Goal: Task Accomplishment & Management: Manage account settings

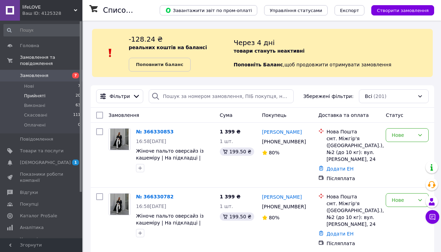
click at [64, 94] on li "Прийняті 20" at bounding box center [42, 96] width 85 height 10
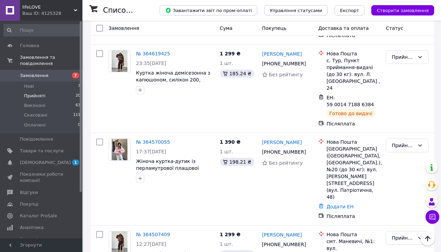
scroll to position [1330, 0]
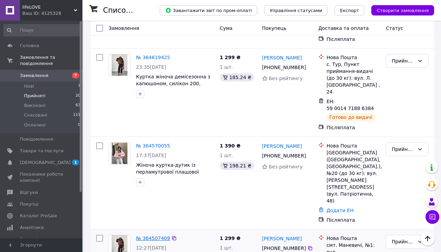
click at [163, 235] on link "№ 364507409" at bounding box center [153, 238] width 34 height 6
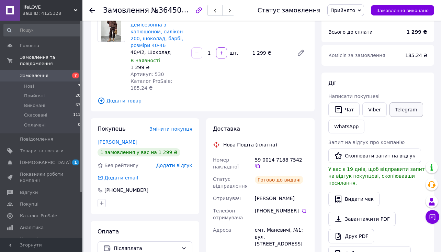
click at [404, 109] on link "Telegram" at bounding box center [407, 109] width 34 height 14
click at [92, 11] on use at bounding box center [92, 11] width 6 height 6
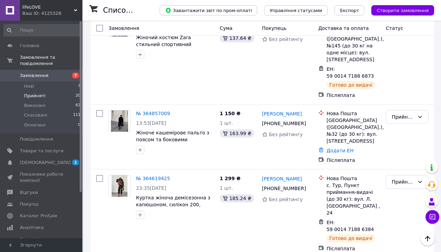
scroll to position [1205, 0]
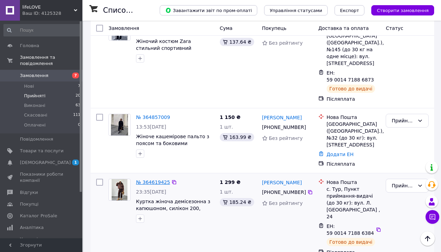
click at [153, 179] on link "№ 364619425" at bounding box center [153, 182] width 34 height 6
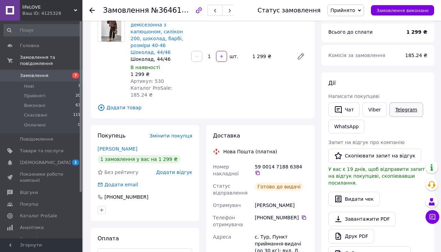
click at [398, 110] on link "Telegram" at bounding box center [407, 109] width 34 height 14
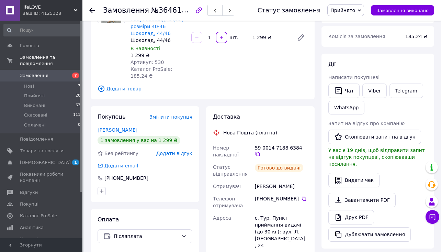
scroll to position [81, 0]
click at [347, 78] on span "Написати покупцеві" at bounding box center [354, 77] width 51 height 6
click at [348, 84] on button "Чат" at bounding box center [344, 90] width 31 height 14
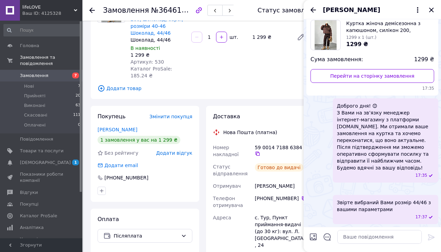
scroll to position [106, 0]
paste textarea "Вітаю, Ваше замовлення прибуло у відділення нової пошти"
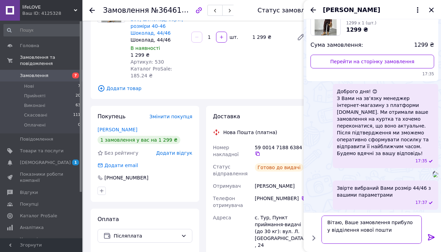
type textarea "Вітаю, Ваше замовлення прибуло у відділення нової пошти"
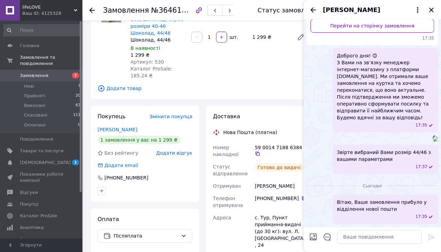
click at [431, 11] on icon "Закрити" at bounding box center [432, 10] width 8 height 8
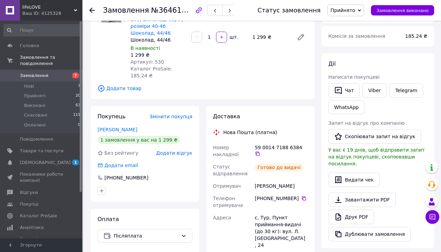
click at [93, 11] on use at bounding box center [92, 11] width 6 height 6
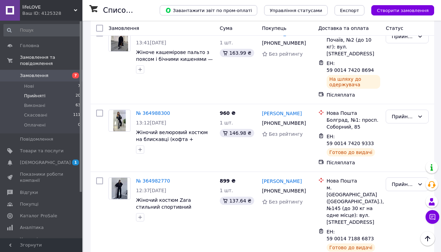
scroll to position [1044, 0]
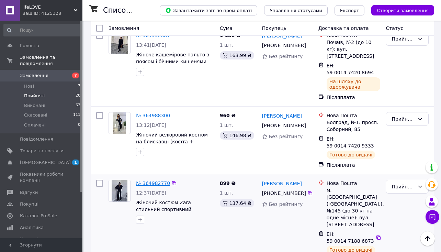
click at [144, 180] on link "№ 364982770" at bounding box center [153, 183] width 34 height 6
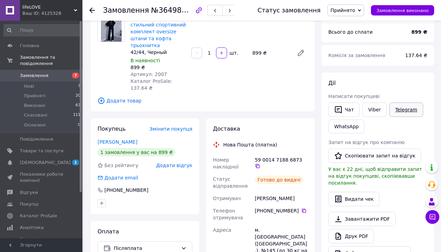
click at [400, 110] on link "Telegram" at bounding box center [407, 109] width 34 height 14
click at [352, 111] on button "Чат" at bounding box center [344, 109] width 31 height 14
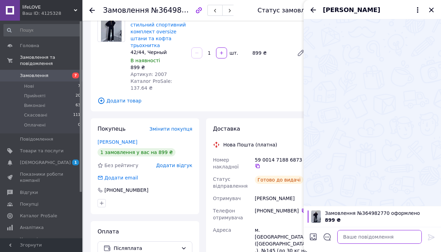
paste textarea "Вітаю, Ваше замовлення прибуло у відділення нової пошти"
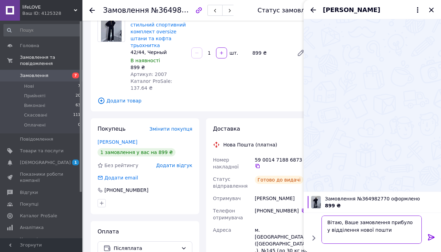
type textarea "Вітаю, Ваше замовлення прибуло у відділення нової пошти"
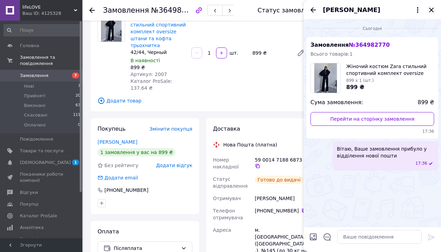
click at [434, 8] on icon "Закрити" at bounding box center [432, 10] width 8 height 8
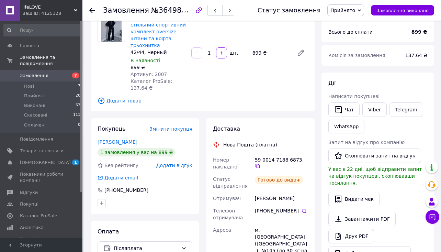
click at [91, 12] on use at bounding box center [92, 11] width 6 height 6
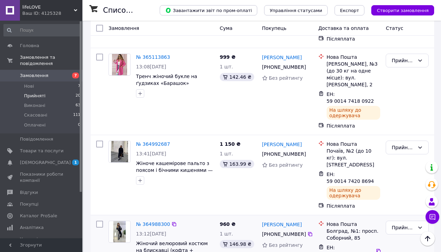
scroll to position [936, 0]
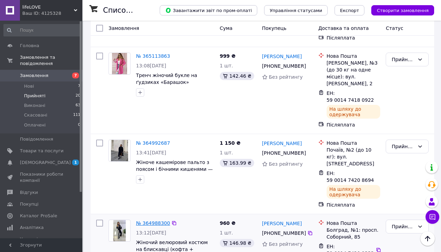
click at [153, 220] on link "№ 364988300" at bounding box center [153, 223] width 34 height 6
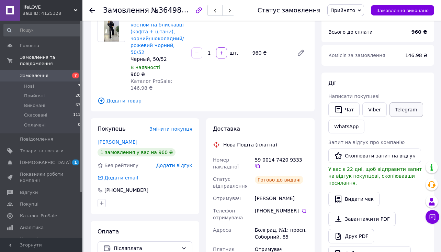
click at [403, 110] on link "Telegram" at bounding box center [407, 109] width 34 height 14
click at [89, 10] on use at bounding box center [92, 11] width 6 height 6
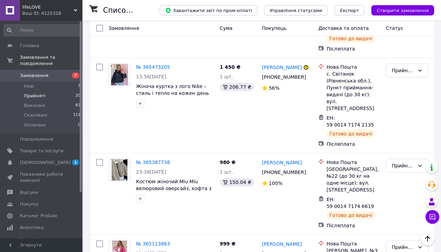
scroll to position [748, 0]
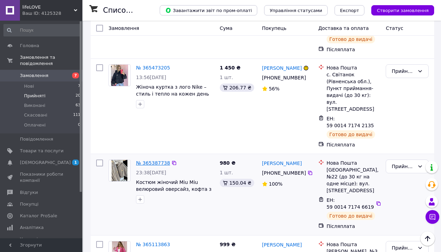
click at [156, 160] on link "№ 365387738" at bounding box center [153, 163] width 34 height 6
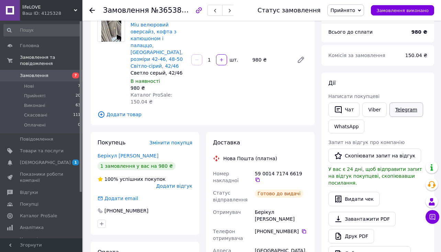
click at [406, 109] on link "Telegram" at bounding box center [407, 109] width 34 height 14
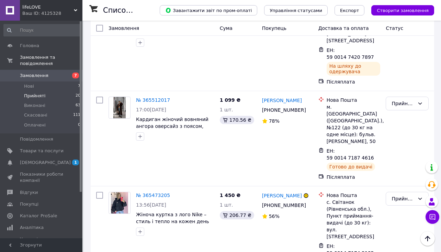
scroll to position [620, 0]
click at [152, 193] on link "№ 365473205" at bounding box center [153, 196] width 34 height 6
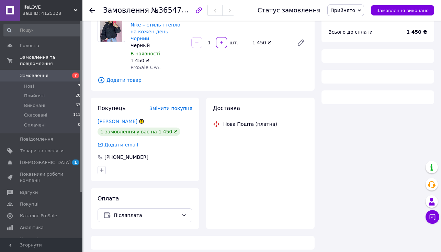
scroll to position [59, 0]
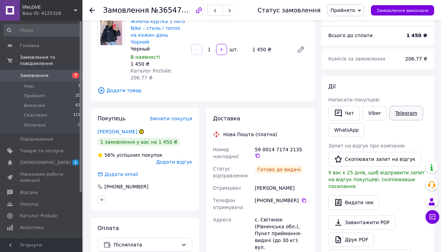
click at [399, 114] on link "Telegram" at bounding box center [407, 113] width 34 height 14
click at [94, 6] on div at bounding box center [96, 10] width 14 height 21
click at [93, 8] on icon at bounding box center [92, 11] width 6 height 6
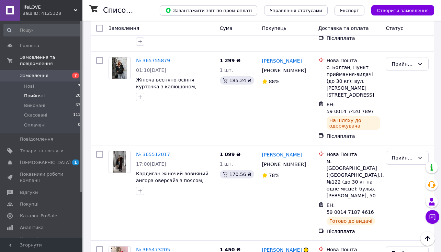
scroll to position [568, 0]
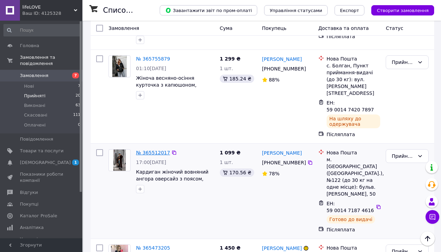
click at [146, 150] on link "№ 365512017" at bounding box center [153, 153] width 34 height 6
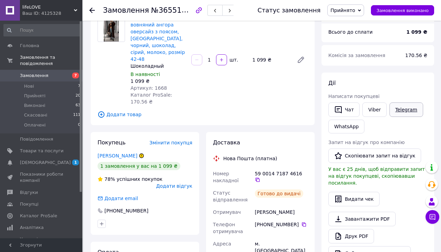
click at [411, 113] on link "Telegram" at bounding box center [407, 109] width 34 height 14
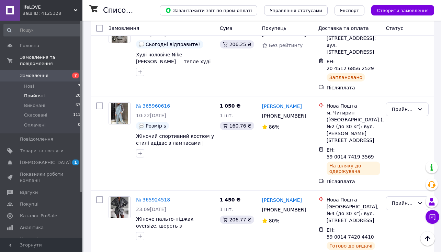
scroll to position [232, 0]
click at [157, 197] on link "№ 365924518" at bounding box center [153, 200] width 34 height 6
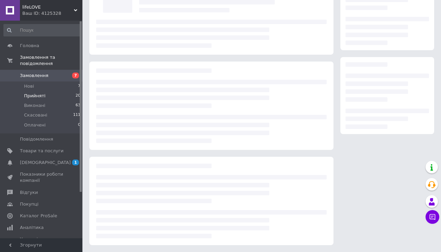
scroll to position [62, 0]
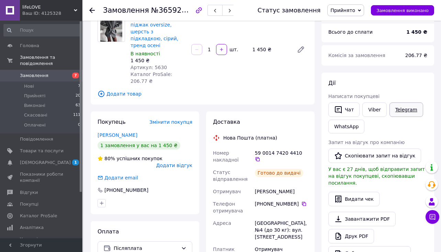
click at [402, 115] on link "Telegram" at bounding box center [407, 109] width 34 height 14
click at [92, 8] on icon at bounding box center [92, 11] width 6 height 6
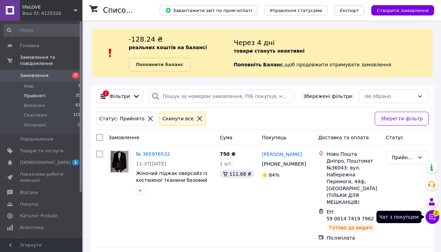
click at [435, 218] on icon at bounding box center [433, 217] width 6 height 6
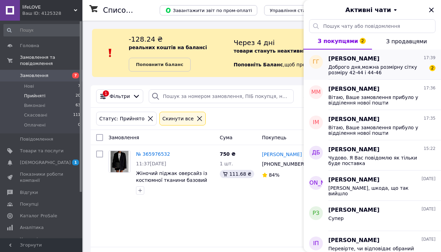
click at [404, 73] on span "Доброго дня,можна розмірну сітку розміру 42-44 і 44-46" at bounding box center [378, 69] width 98 height 11
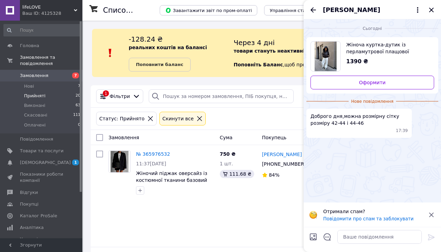
click at [314, 237] on input "Завантажити файли" at bounding box center [313, 237] width 8 height 8
type input "C:\fakepath\[DATE] 17.40.30.jpg"
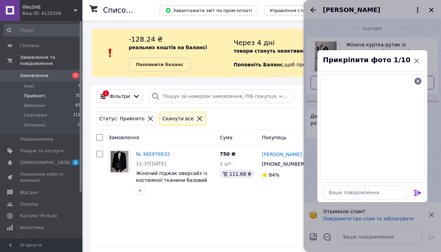
click at [418, 192] on icon at bounding box center [418, 193] width 8 height 8
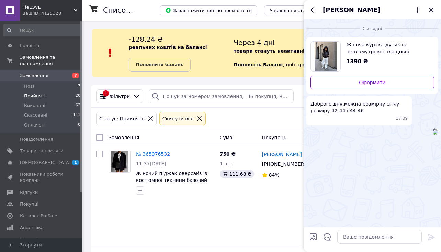
scroll to position [7, 0]
click at [366, 240] on textarea at bounding box center [380, 237] width 85 height 14
type textarea "Добрий день, звісно"
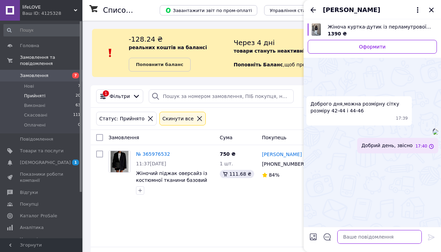
scroll to position [25, 0]
click at [430, 11] on icon "Закрити" at bounding box center [431, 10] width 4 height 4
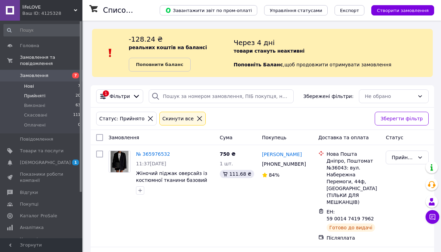
click at [51, 86] on li "Нові 7" at bounding box center [42, 86] width 85 height 10
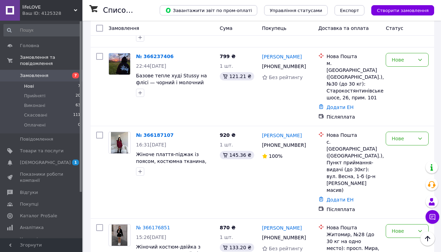
scroll to position [419, 0]
click at [156, 225] on link "№ 366176851" at bounding box center [153, 228] width 34 height 6
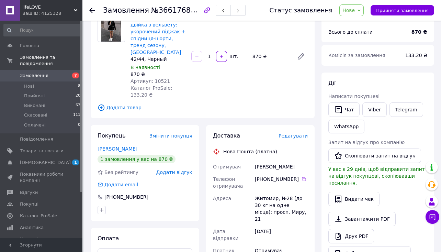
click at [95, 10] on use at bounding box center [92, 11] width 6 height 6
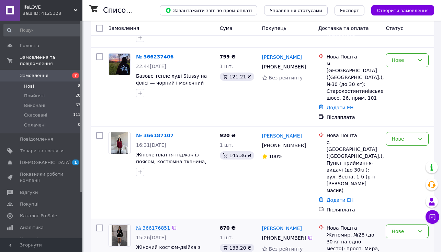
click at [160, 225] on link "№ 366176851" at bounding box center [153, 228] width 34 height 6
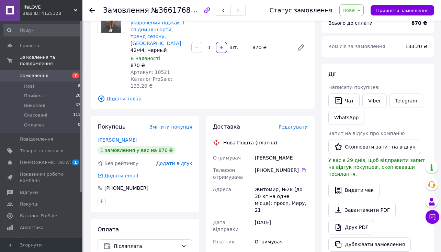
scroll to position [50, 0]
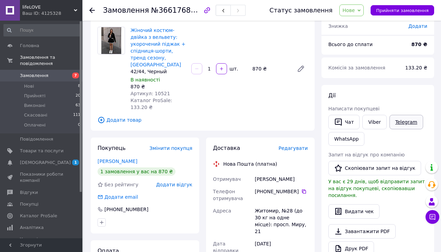
click at [409, 122] on link "Telegram" at bounding box center [407, 122] width 34 height 14
click at [91, 9] on icon at bounding box center [92, 11] width 6 height 6
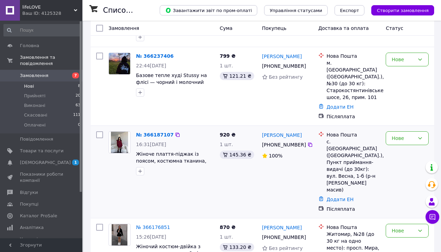
scroll to position [419, 0]
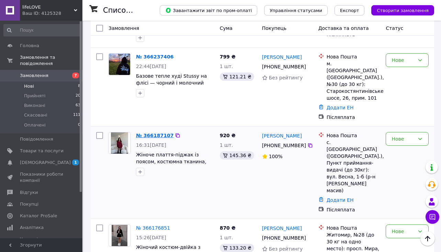
click at [154, 133] on link "№ 366187107" at bounding box center [154, 136] width 37 height 6
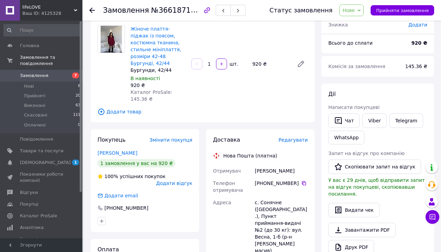
scroll to position [49, 0]
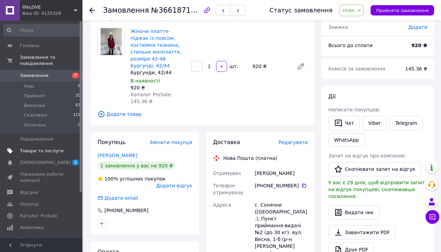
click at [54, 152] on span "Товари та послуги" at bounding box center [42, 151] width 44 height 6
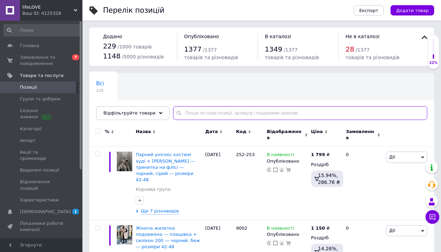
click at [235, 115] on input "text" at bounding box center [300, 113] width 254 height 14
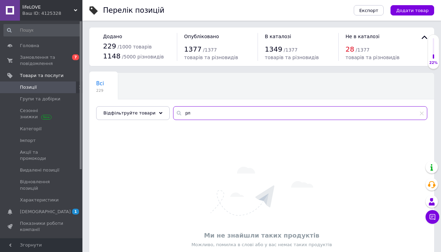
type input "р"
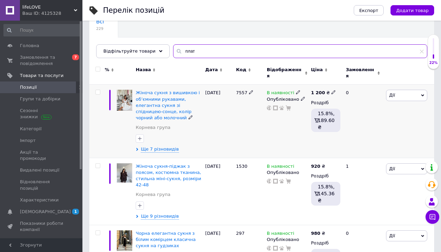
scroll to position [62, 0]
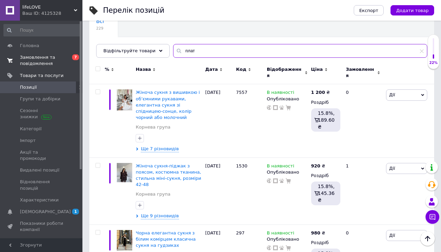
type input "плат"
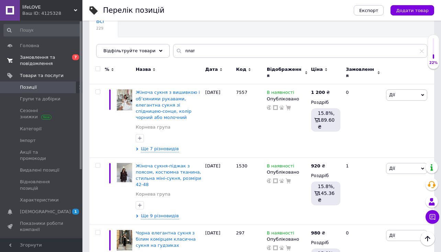
click at [59, 58] on span "Замовлення та повідомлення" at bounding box center [42, 60] width 44 height 12
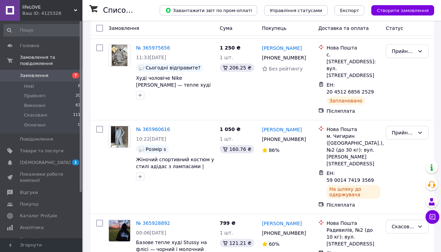
scroll to position [907, 0]
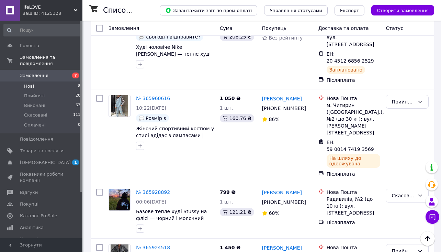
click at [64, 85] on li "Нові 8" at bounding box center [42, 86] width 85 height 10
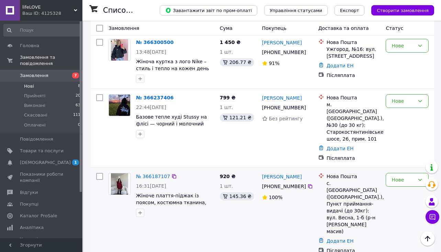
scroll to position [374, 0]
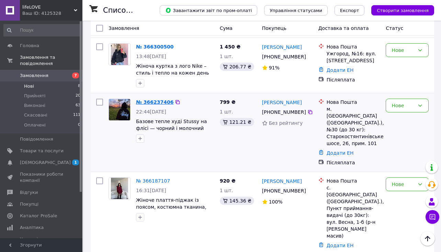
click at [161, 99] on link "№ 366237406" at bounding box center [154, 102] width 37 height 6
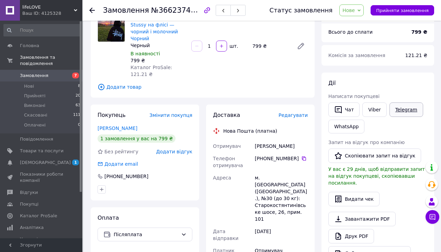
click at [404, 110] on link "Telegram" at bounding box center [407, 109] width 34 height 14
click at [303, 158] on icon at bounding box center [304, 158] width 4 height 4
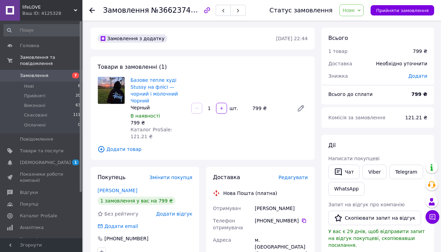
scroll to position [0, 0]
click at [63, 84] on li "Нові 8" at bounding box center [42, 86] width 85 height 10
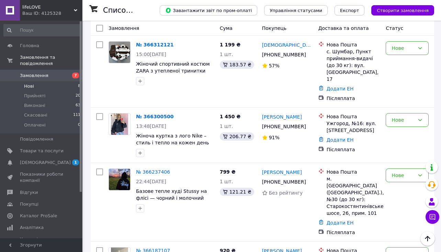
scroll to position [301, 0]
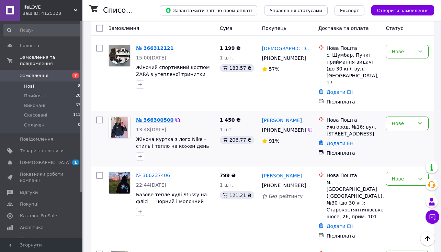
click at [157, 117] on link "№ 366300500" at bounding box center [154, 120] width 37 height 6
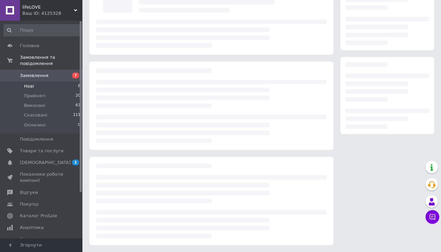
scroll to position [59, 0]
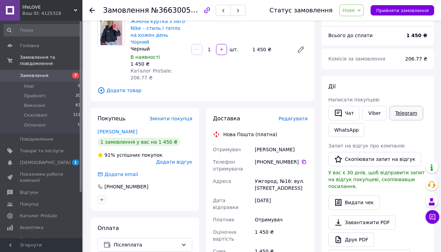
click at [404, 112] on link "Telegram" at bounding box center [407, 113] width 34 height 14
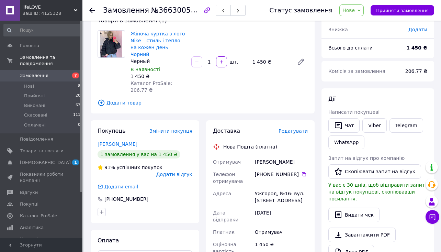
scroll to position [45, 0]
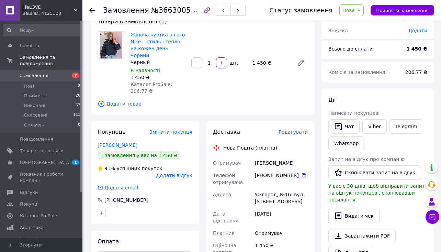
click at [93, 11] on icon at bounding box center [92, 11] width 6 height 6
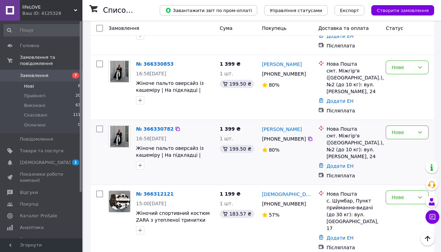
scroll to position [153, 0]
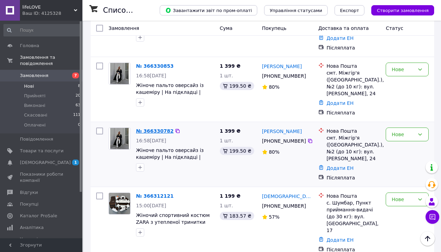
click at [164, 129] on link "№ 366330782" at bounding box center [154, 131] width 37 height 6
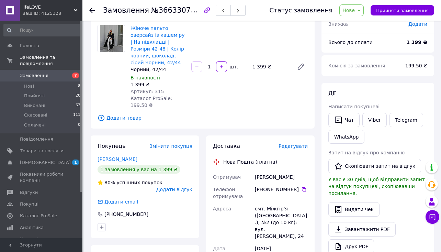
scroll to position [51, 0]
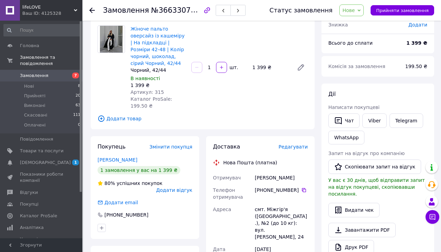
click at [92, 6] on div at bounding box center [96, 10] width 14 height 21
click at [92, 9] on use at bounding box center [92, 11] width 6 height 6
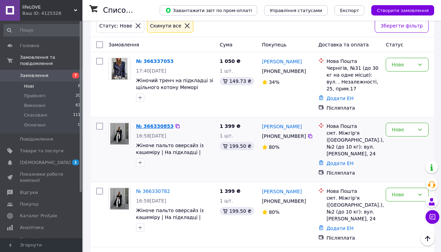
click at [153, 125] on link "№ 366330853" at bounding box center [154, 126] width 37 height 6
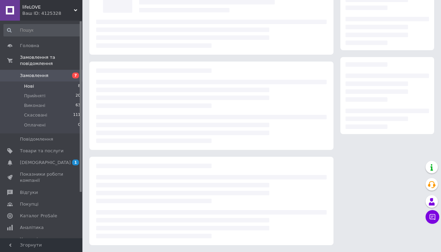
scroll to position [62, 0]
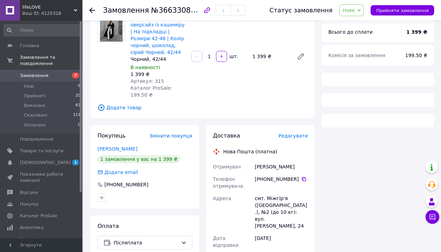
click at [352, 13] on span "Нове" at bounding box center [352, 10] width 24 height 12
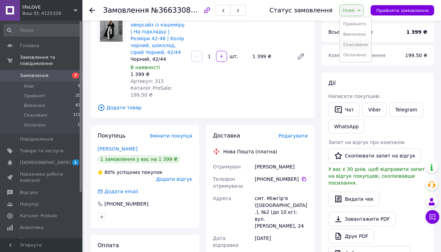
click at [355, 44] on li "Скасовано" at bounding box center [356, 45] width 32 height 10
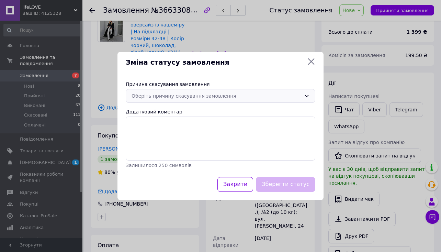
click at [198, 100] on div "Оберіть причину скасування замовлення" at bounding box center [221, 96] width 190 height 14
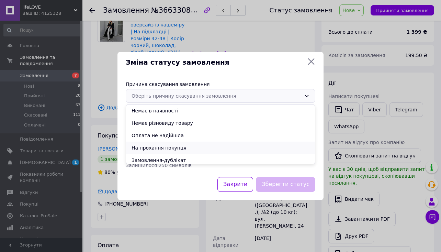
scroll to position [10, 0]
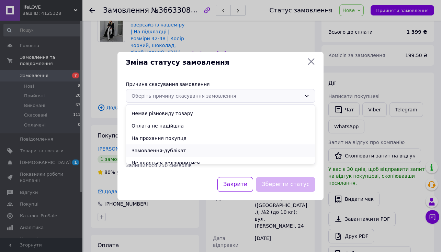
click at [164, 150] on li "Замовлення-дублікат" at bounding box center [220, 150] width 189 height 12
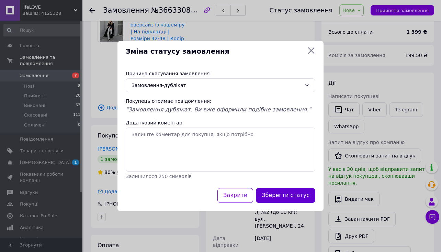
click at [300, 192] on button "Зберегти статус" at bounding box center [285, 195] width 59 height 15
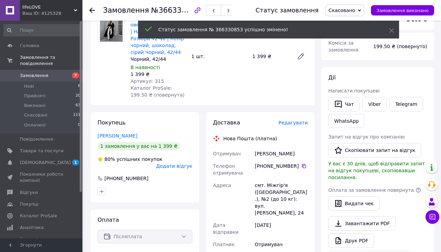
click at [89, 9] on div "Замовлення №366330853 Статус замовлення Скасовано Прийнято Виконано Оплачено За…" at bounding box center [262, 10] width 359 height 21
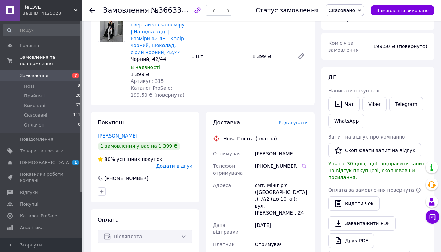
click at [91, 9] on icon at bounding box center [92, 11] width 6 height 6
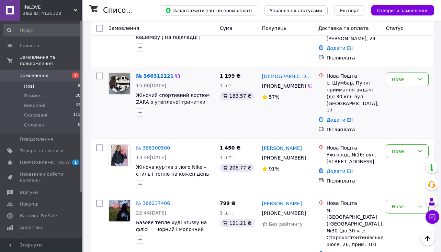
scroll to position [251, 0]
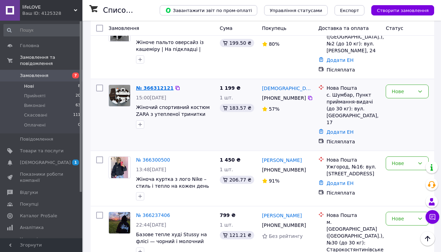
click at [155, 87] on link "№ 366312121" at bounding box center [154, 88] width 37 height 6
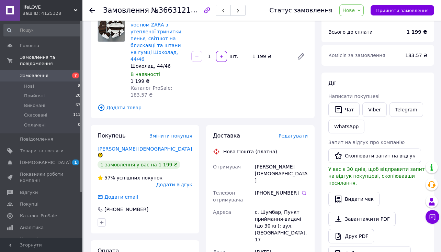
click at [127, 146] on link "[PERSON_NAME][DEMOGRAPHIC_DATA]" at bounding box center [145, 149] width 95 height 6
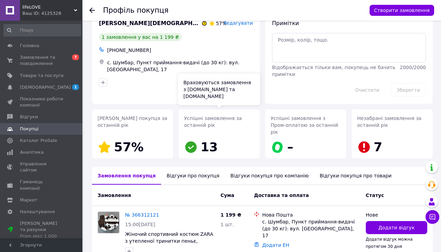
scroll to position [23, 0]
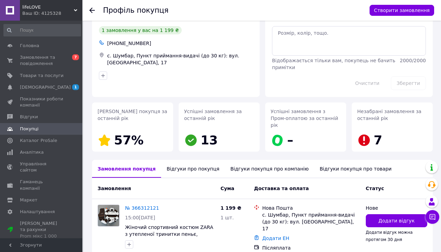
click at [201, 164] on div "Відгуки про покупця" at bounding box center [193, 169] width 64 height 18
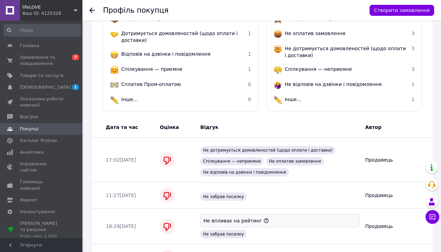
scroll to position [228, 0]
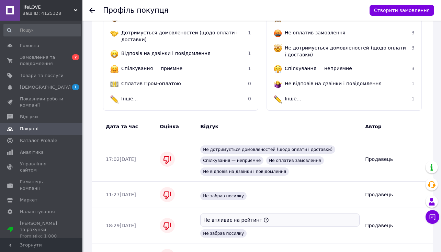
click at [90, 9] on icon at bounding box center [92, 11] width 6 height 6
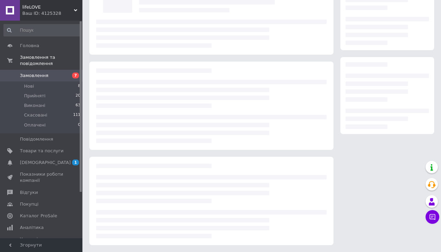
scroll to position [62, 0]
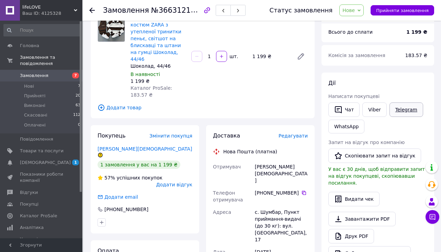
click at [405, 107] on link "Telegram" at bounding box center [407, 109] width 34 height 14
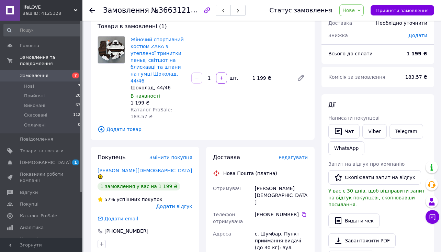
scroll to position [40, 0]
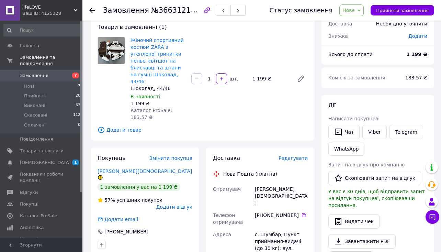
click at [93, 9] on icon at bounding box center [92, 11] width 6 height 6
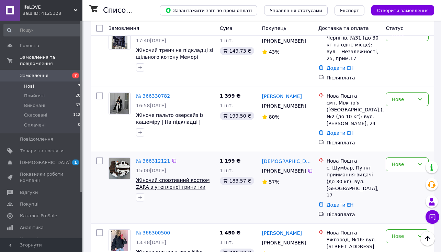
scroll to position [122, 0]
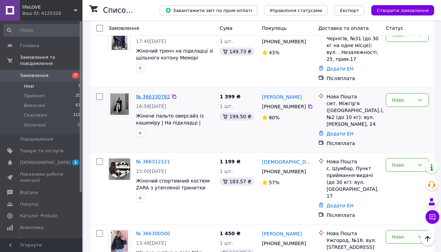
click at [156, 96] on link "№ 366330782" at bounding box center [153, 97] width 34 height 6
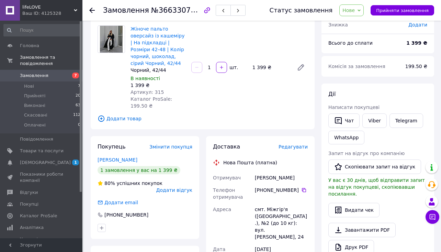
scroll to position [50, 0]
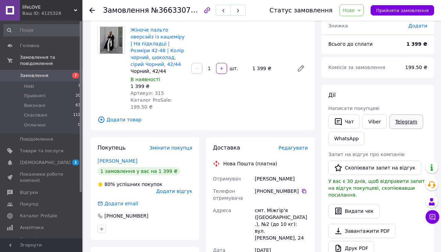
click at [402, 123] on link "Telegram" at bounding box center [407, 121] width 34 height 14
click at [92, 11] on icon at bounding box center [92, 11] width 6 height 6
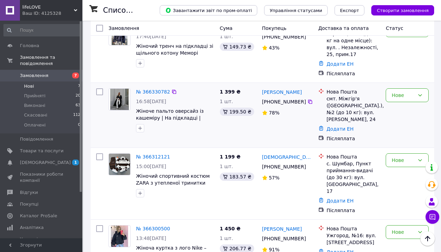
scroll to position [136, 0]
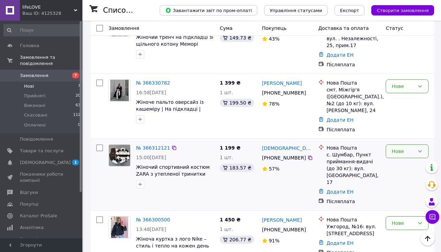
click at [408, 152] on div "Нове" at bounding box center [403, 151] width 23 height 8
click at [404, 165] on li "Прийнято" at bounding box center [407, 166] width 42 height 12
click at [402, 86] on div "Нове" at bounding box center [403, 87] width 23 height 8
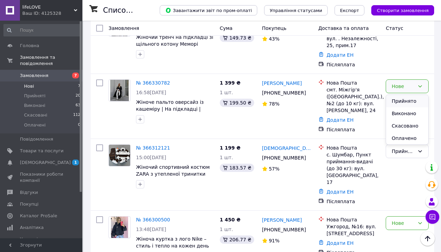
click at [401, 101] on li "Прийнято" at bounding box center [407, 101] width 42 height 12
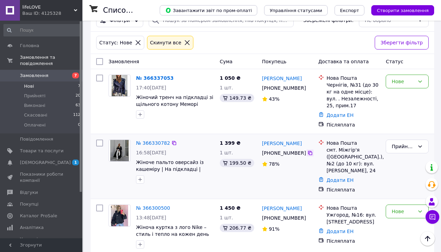
scroll to position [71, 0]
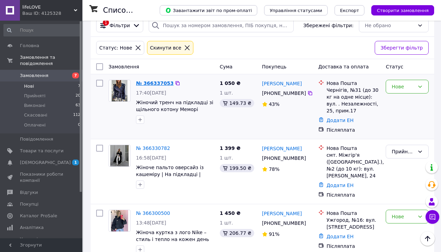
click at [155, 83] on link "№ 366337053" at bounding box center [154, 83] width 37 height 6
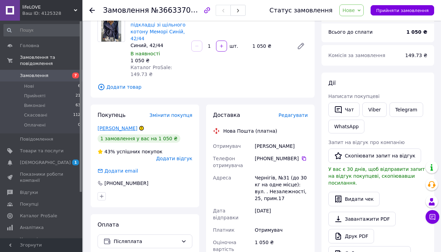
click at [122, 126] on link "[PERSON_NAME]" at bounding box center [118, 128] width 40 height 6
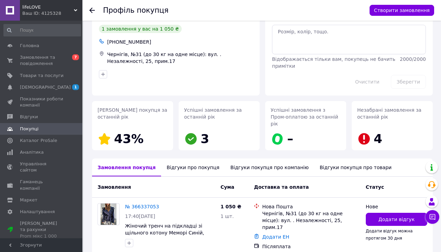
scroll to position [25, 0]
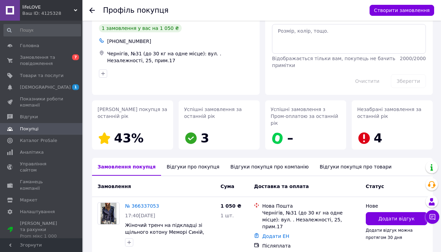
click at [204, 161] on div "Відгуки про покупця" at bounding box center [193, 167] width 64 height 18
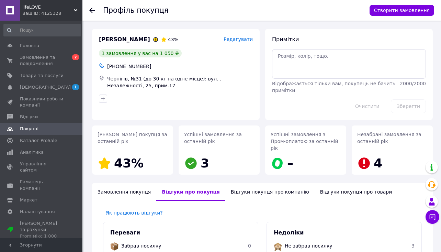
scroll to position [0, 0]
click at [93, 9] on icon at bounding box center [92, 11] width 6 height 6
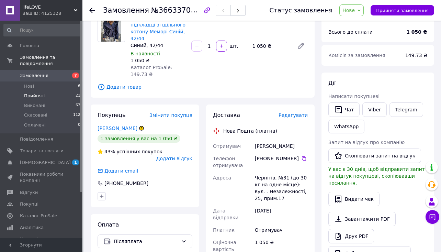
click at [69, 96] on li "Прийняті 21" at bounding box center [42, 96] width 85 height 10
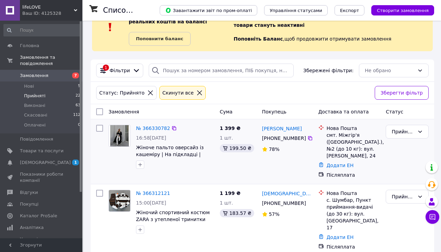
scroll to position [29, 0]
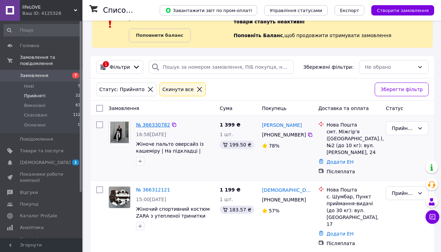
click at [158, 123] on link "№ 366330782" at bounding box center [153, 125] width 34 height 6
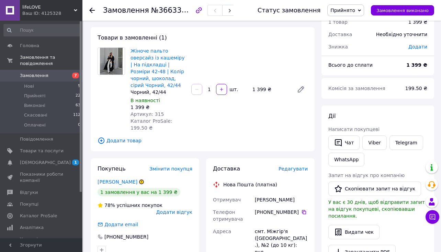
click at [92, 11] on use at bounding box center [92, 11] width 6 height 6
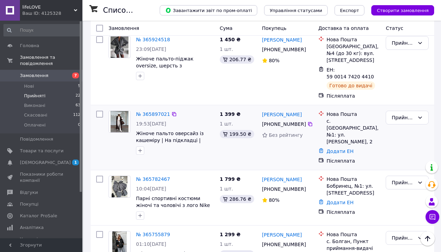
scroll to position [530, 0]
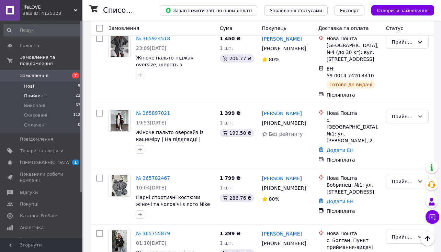
click at [69, 85] on li "Нові 5" at bounding box center [42, 86] width 85 height 10
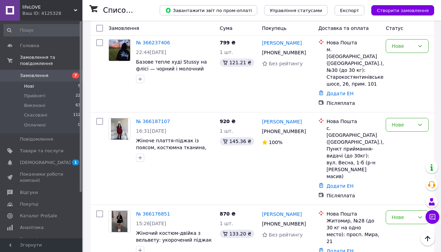
scroll to position [231, 0]
click at [407, 214] on div "Нове" at bounding box center [403, 218] width 23 height 8
click at [400, 147] on li "Прийнято" at bounding box center [407, 148] width 42 height 12
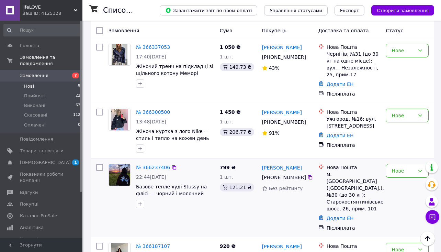
scroll to position [105, 0]
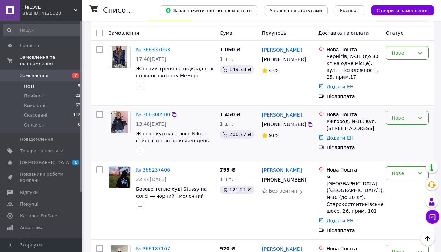
click at [413, 121] on div "Нове" at bounding box center [403, 118] width 23 height 8
click at [410, 134] on li "Прийнято" at bounding box center [407, 133] width 42 height 12
click at [405, 174] on div "Нове" at bounding box center [403, 173] width 23 height 8
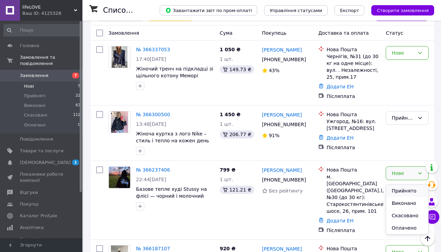
click at [402, 189] on li "Прийнято" at bounding box center [407, 191] width 42 height 12
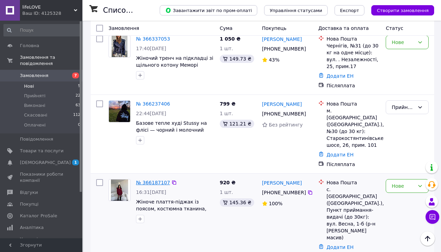
click at [153, 180] on link "№ 366187107" at bounding box center [153, 183] width 34 height 6
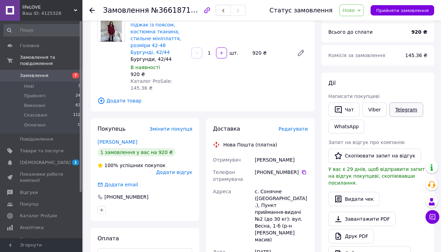
click at [400, 112] on link "Telegram" at bounding box center [407, 109] width 34 height 14
click at [94, 8] on icon at bounding box center [92, 11] width 6 height 6
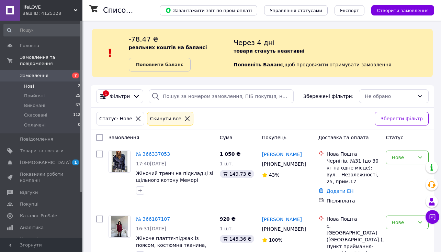
click at [67, 85] on li "Нові 2" at bounding box center [42, 86] width 85 height 10
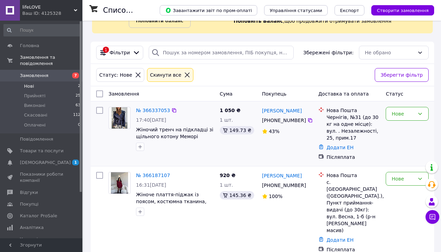
scroll to position [43, 0]
click at [401, 115] on div "Нове" at bounding box center [403, 114] width 23 height 8
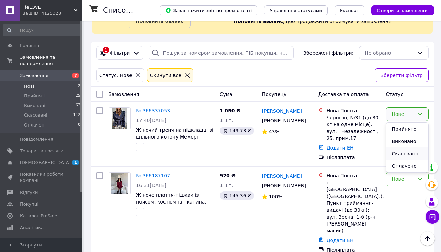
click at [397, 155] on li "Скасовано" at bounding box center [407, 153] width 42 height 12
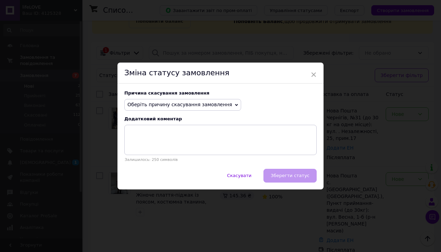
click at [209, 100] on span "Оберіть причину скасування замовлення" at bounding box center [182, 105] width 117 height 12
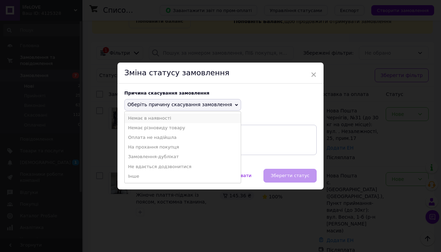
click at [195, 116] on li "Немає в наявності" at bounding box center [183, 118] width 116 height 10
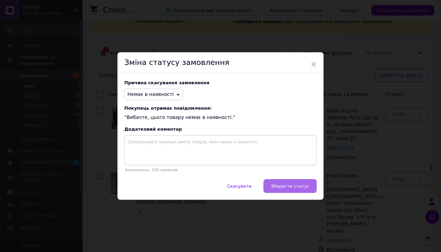
click at [291, 185] on span "Зберегти статус" at bounding box center [290, 186] width 39 height 5
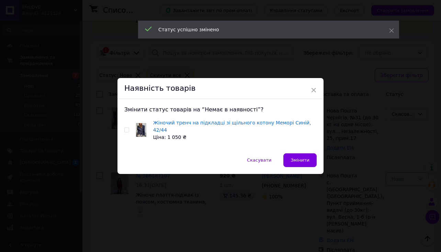
scroll to position [34, 0]
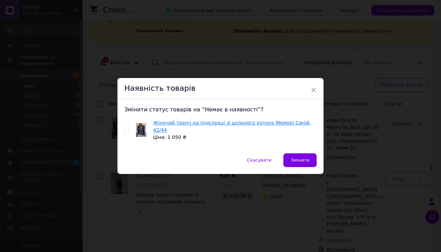
click at [164, 125] on link "Жіночий тренч на підкладці зі щільного котону Меморі Синій, 42/44" at bounding box center [232, 126] width 158 height 13
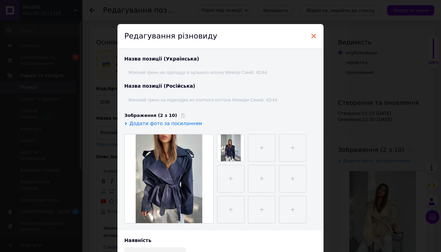
click at [312, 36] on span "×" at bounding box center [314, 36] width 6 height 12
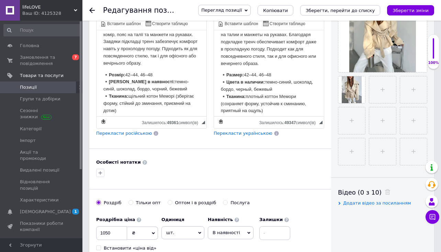
scroll to position [241, 0]
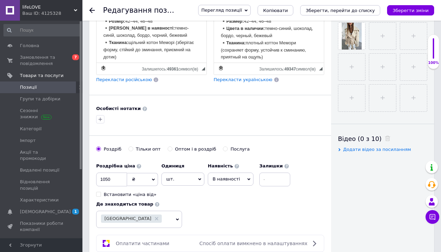
click at [223, 174] on span "В наявності" at bounding box center [231, 179] width 46 height 13
click at [224, 188] on li "Немає в наявності" at bounding box center [230, 196] width 45 height 16
click at [229, 176] on span "Немає в наявності" at bounding box center [234, 178] width 43 height 5
click at [249, 146] on div "[PERSON_NAME] опт Оптом і в роздріб Послуга" at bounding box center [210, 152] width 228 height 13
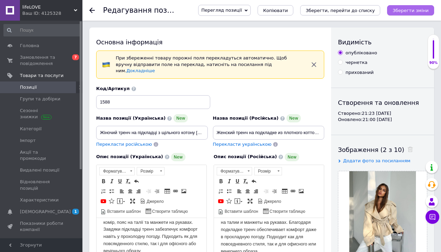
scroll to position [0, 0]
click at [410, 11] on icon "Зберегти зміни" at bounding box center [411, 10] width 36 height 5
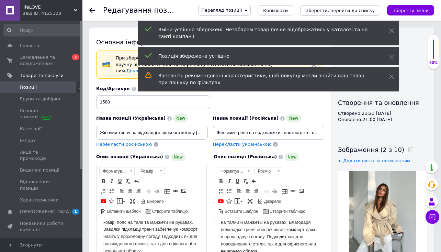
click at [359, 11] on icon "Зберегти, перейти до списку" at bounding box center [340, 10] width 69 height 5
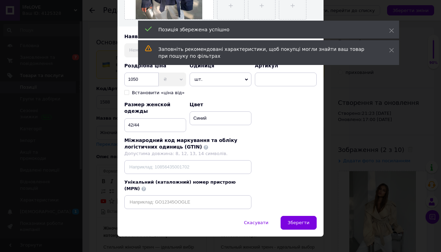
scroll to position [204, 0]
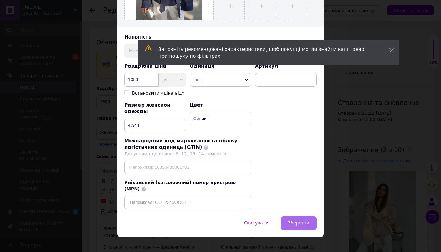
click at [302, 220] on span "Зберегти" at bounding box center [299, 222] width 22 height 5
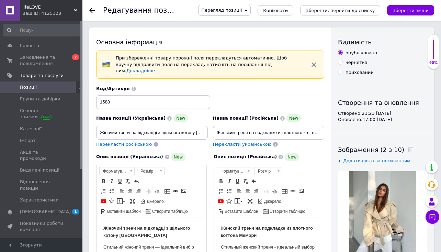
click at [94, 12] on icon at bounding box center [92, 11] width 6 height 6
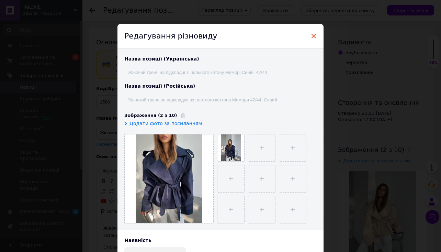
click at [311, 36] on span "×" at bounding box center [314, 36] width 6 height 12
